Goal: Information Seeking & Learning: Understand process/instructions

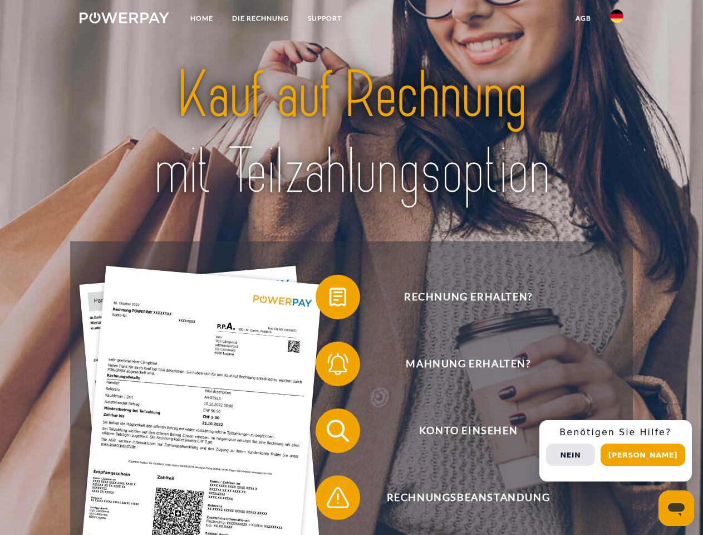
click at [124, 19] on img at bounding box center [125, 17] width 90 height 11
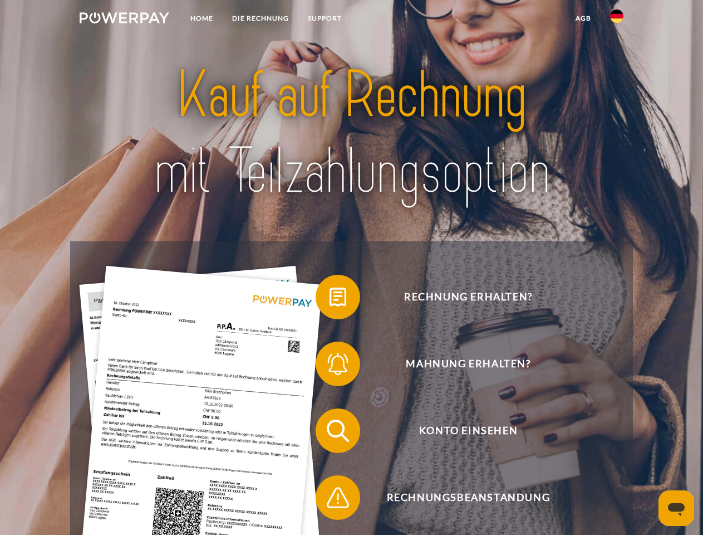
click at [617, 19] on img at bounding box center [616, 15] width 13 height 13
click at [583, 18] on link "agb" at bounding box center [583, 18] width 35 height 20
click at [330, 299] on span at bounding box center [322, 297] width 56 height 56
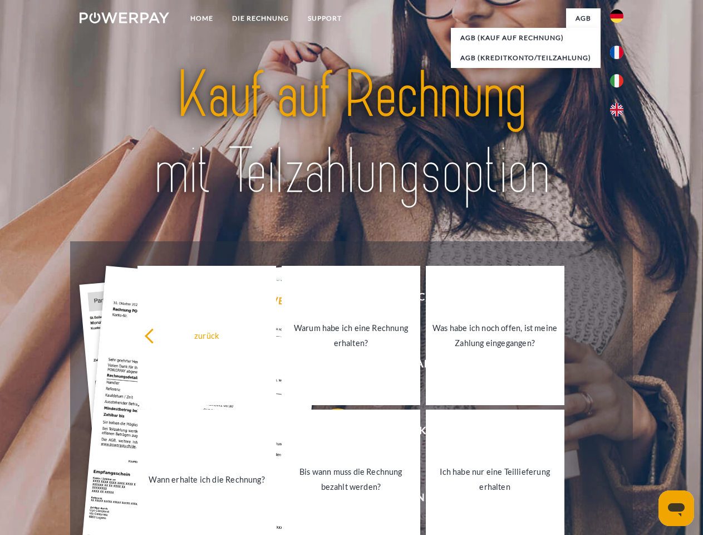
click at [330, 366] on link "Warum habe ich eine Rechnung erhalten?" at bounding box center [351, 335] width 139 height 139
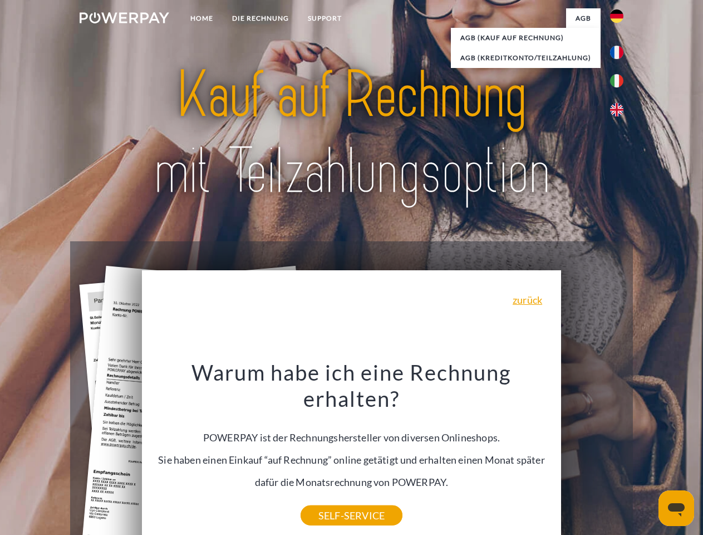
click at [330, 433] on div "Rechnung erhalten? Mahnung erhalten? Konto einsehen" at bounding box center [351, 464] width 563 height 446
click at [330, 500] on div "Warum habe ich eine Rechnung erhalten? POWERPAY ist der Rechnungshersteller von…" at bounding box center [352, 437] width 407 height 157
click at [620, 451] on div "Rechnung erhalten? Mahnung erhalten? Konto einsehen" at bounding box center [351, 464] width 563 height 446
click at [593, 453] on span "Konto einsehen" at bounding box center [468, 430] width 273 height 45
click at [647, 454] on header "Home DIE RECHNUNG SUPPORT" at bounding box center [351, 384] width 703 height 769
